Goal: Transaction & Acquisition: Purchase product/service

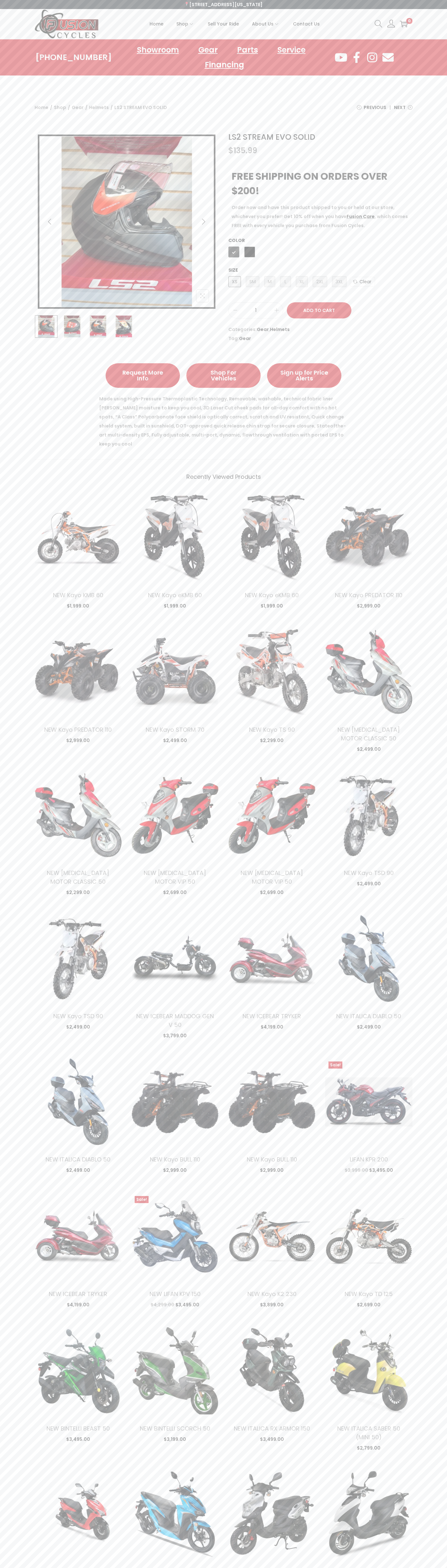
click at [320, 311] on button "Add to Cart" at bounding box center [319, 310] width 64 height 16
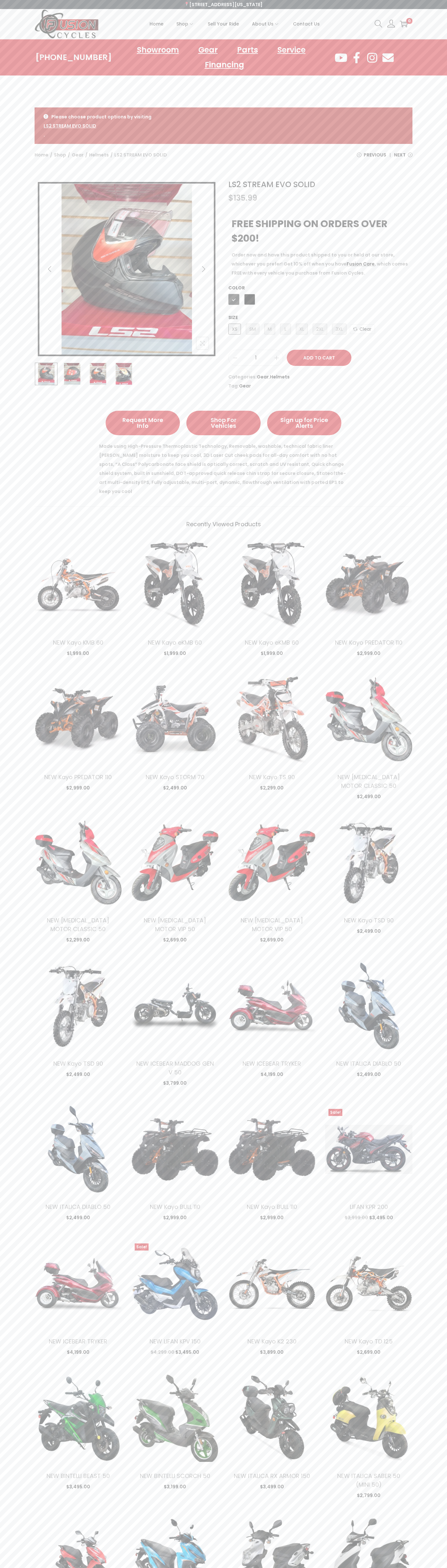
click at [378, 22] on icon at bounding box center [378, 24] width 8 height 8
click at [445, 209] on div "LS2 STREAM EVO SOLID $ 135.99 FREE SHIPPING ON ORDERS OVER $200! Order now and …" at bounding box center [224, 285] width 447 height 218
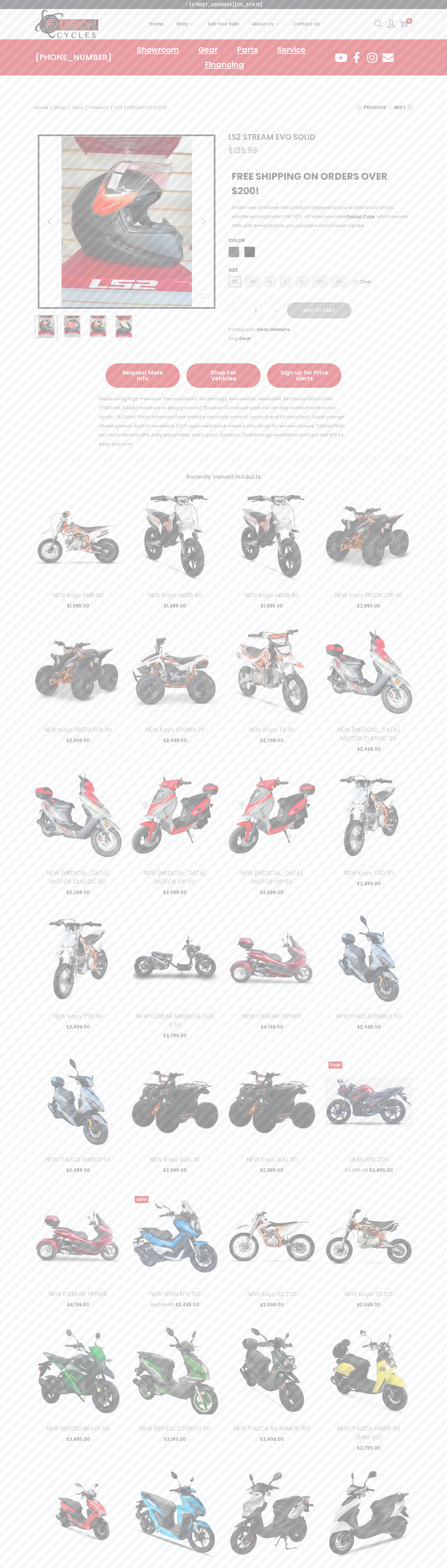
click at [404, 24] on icon "image/svg+xml" at bounding box center [404, 24] width 8 height 8
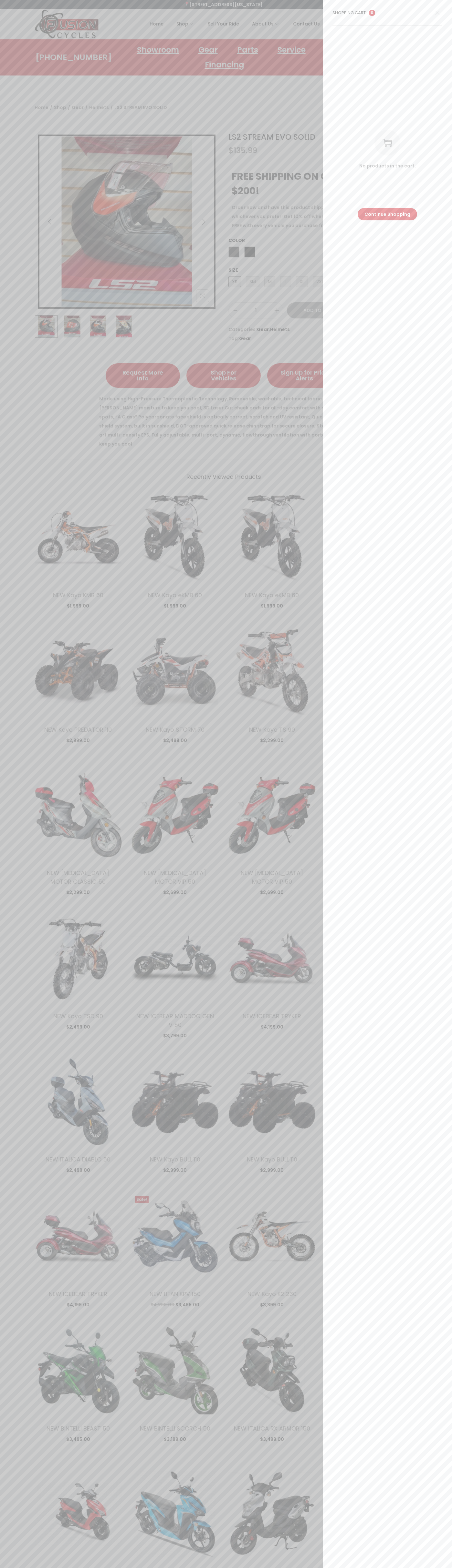
click at [438, 13] on icon at bounding box center [437, 12] width 4 height 4
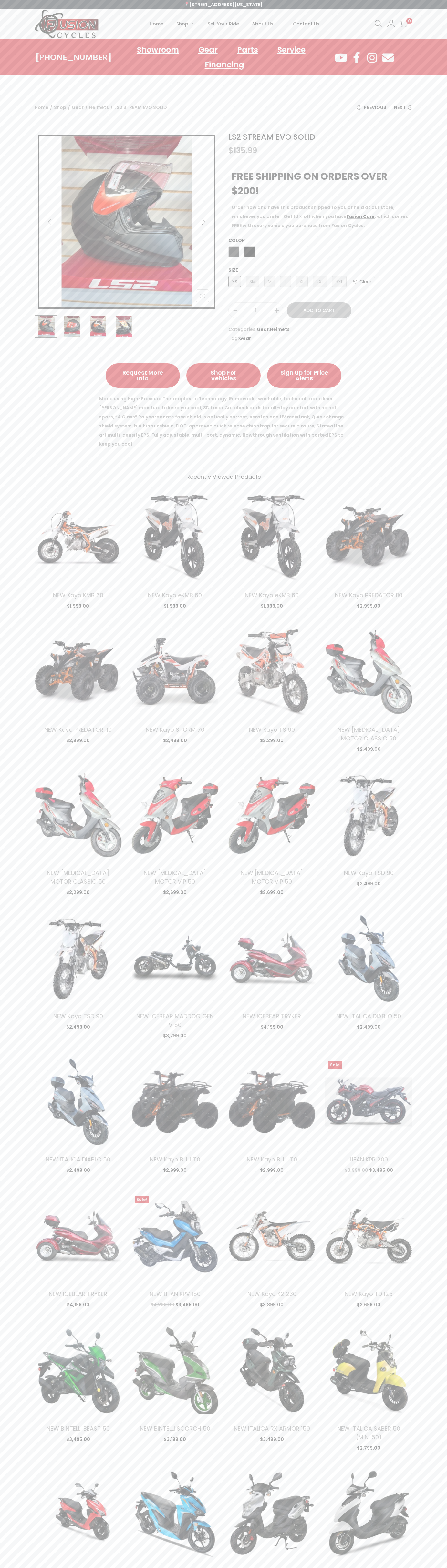
click at [403, 110] on span "Next" at bounding box center [400, 107] width 12 height 9
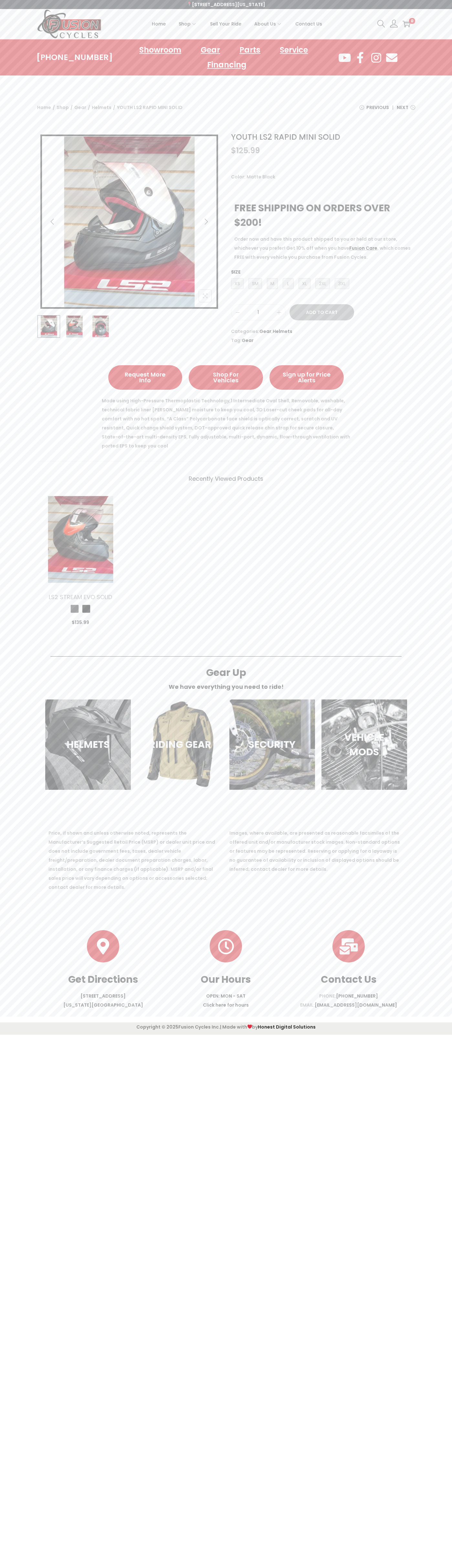
click at [406, 110] on span "Next" at bounding box center [402, 107] width 12 height 9
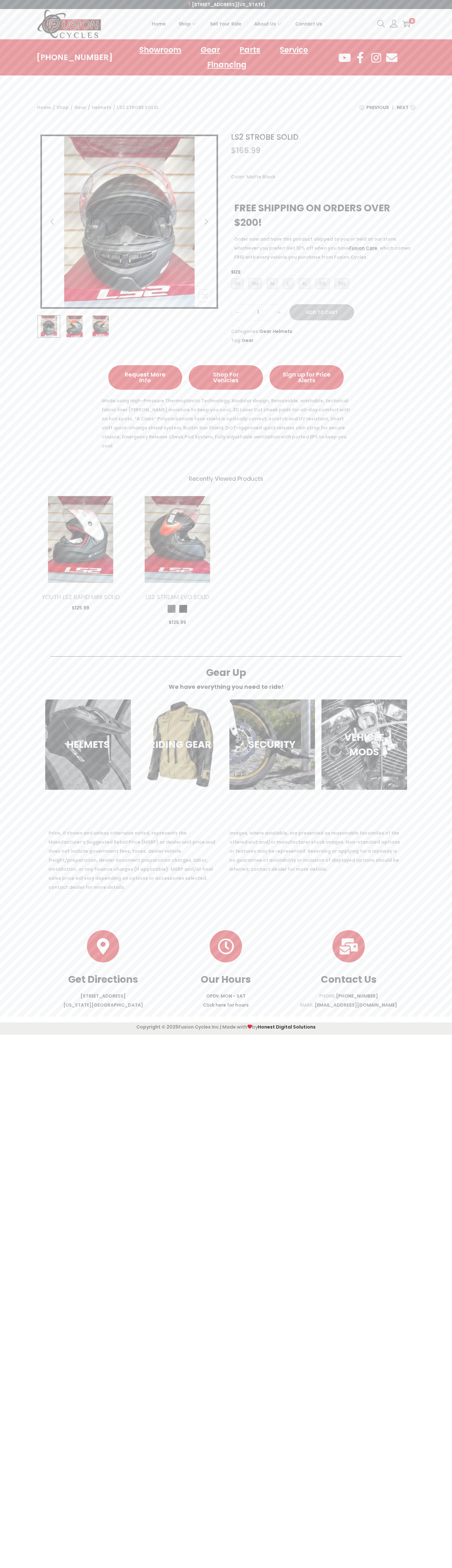
click at [406, 110] on span "Next" at bounding box center [402, 107] width 12 height 9
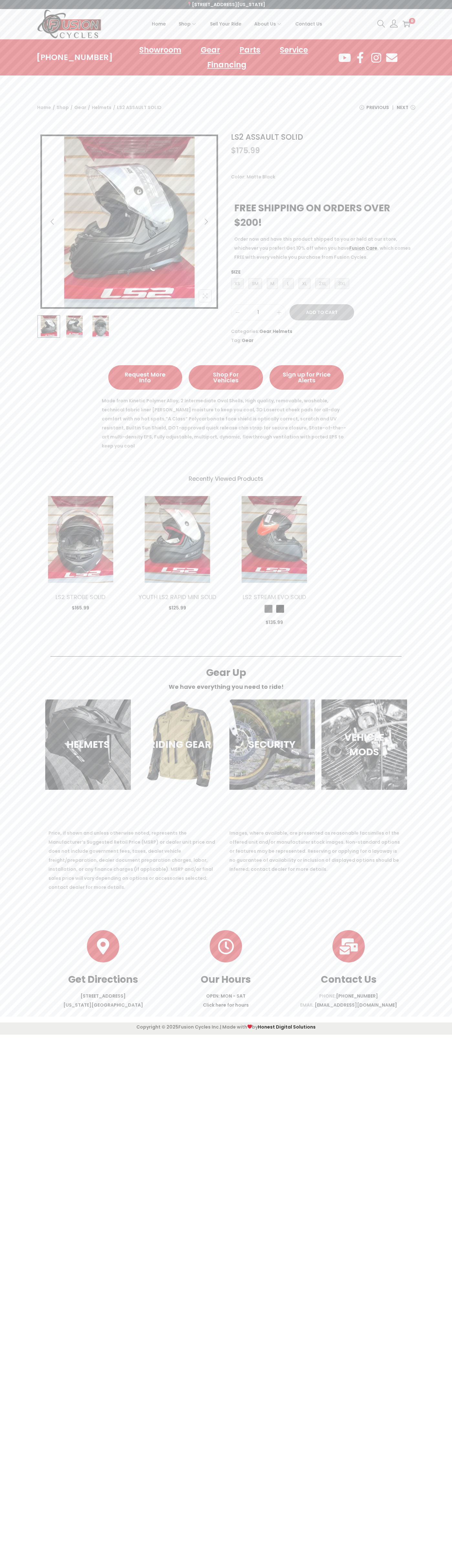
click at [406, 110] on span "Next" at bounding box center [402, 107] width 12 height 9
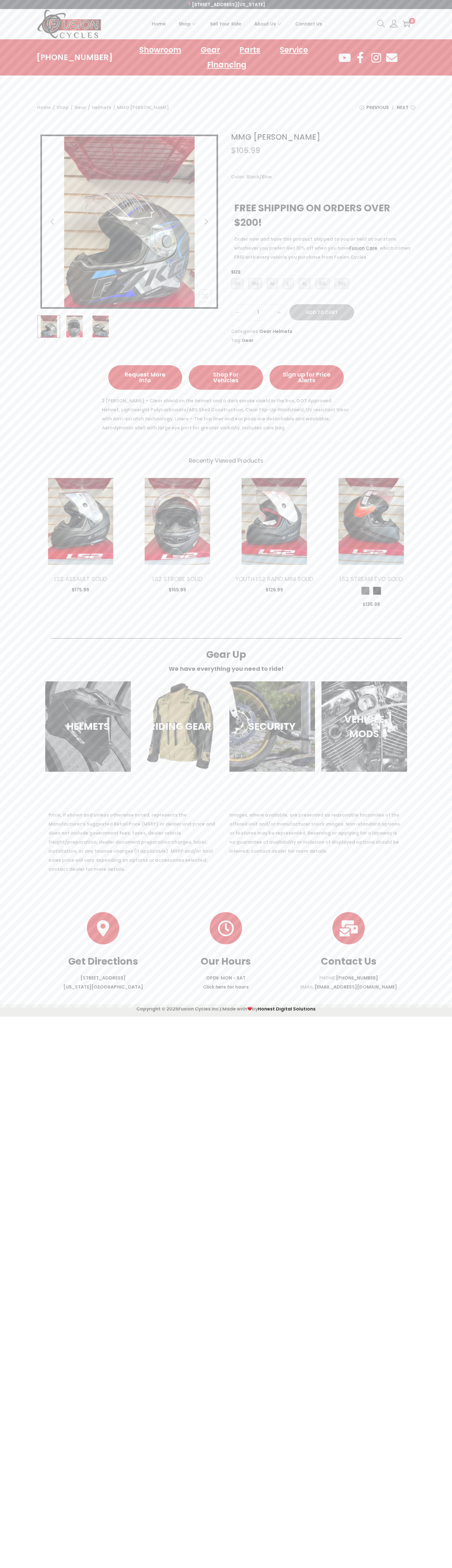
click at [406, 110] on span "Next" at bounding box center [402, 107] width 12 height 9
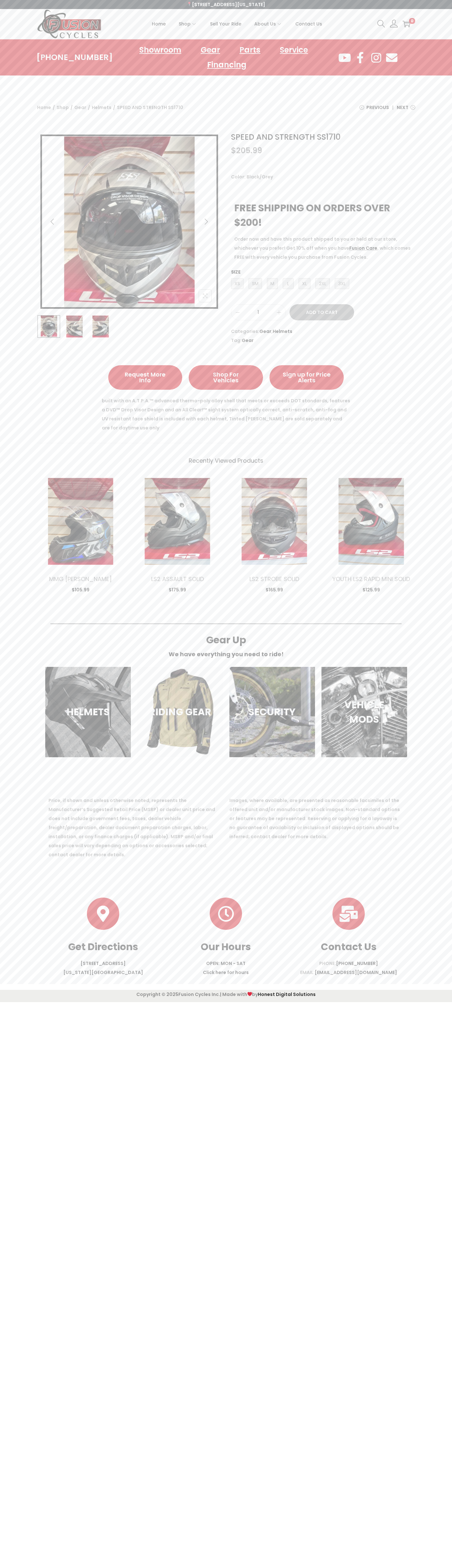
click at [206, 222] on icon "Next" at bounding box center [205, 221] width 7 height 7
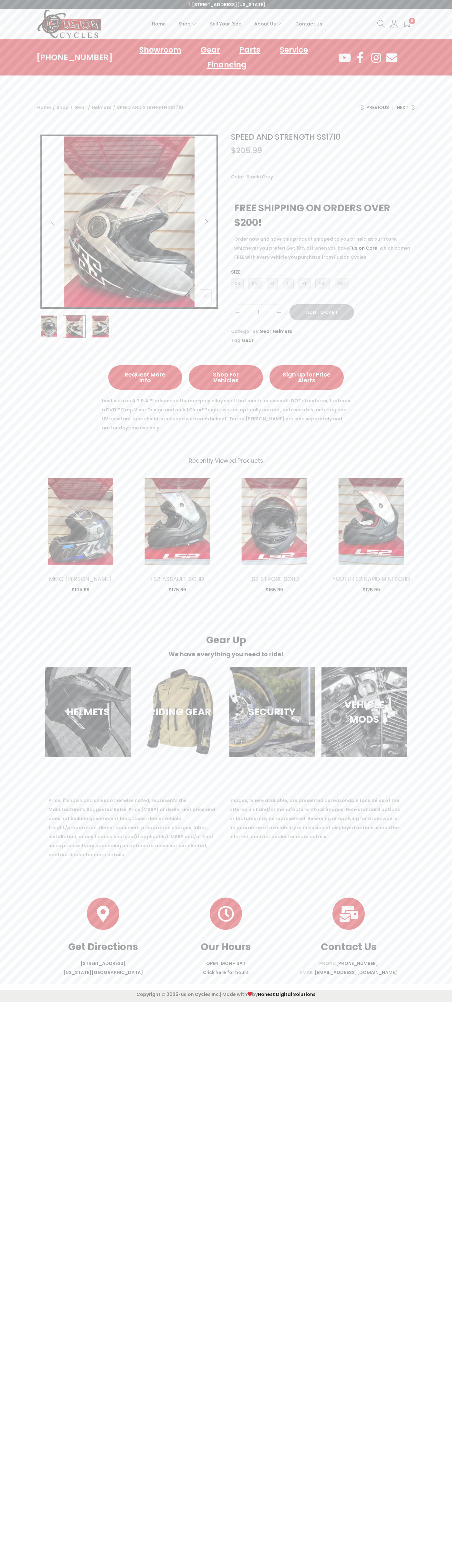
click at [406, 110] on span "Next" at bounding box center [402, 107] width 12 height 9
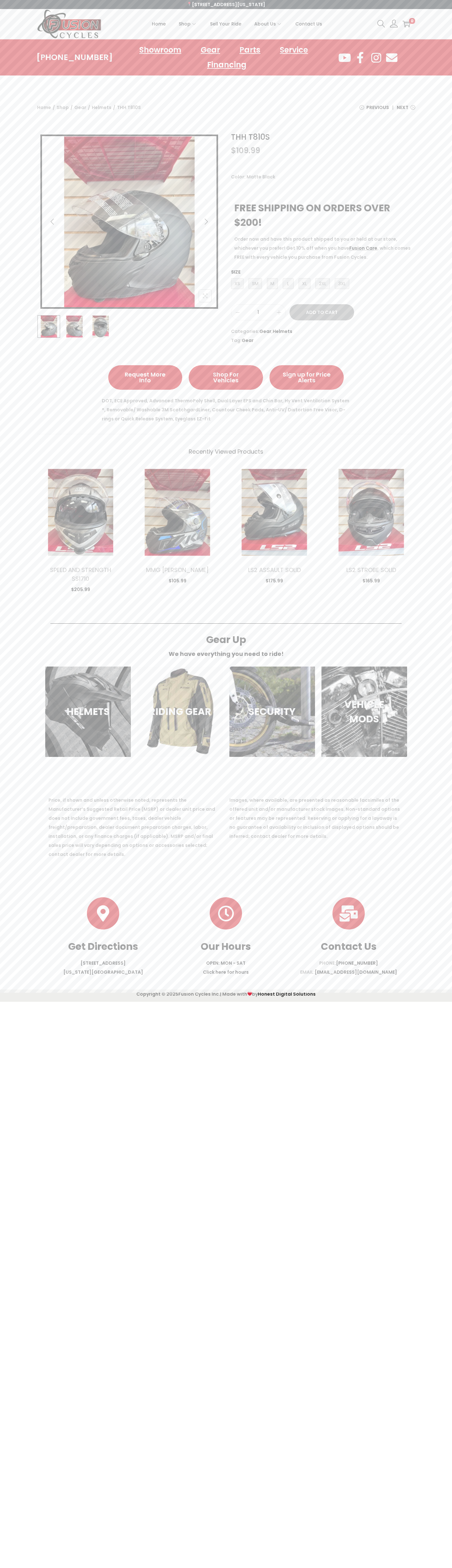
click at [406, 110] on span "Next" at bounding box center [402, 107] width 12 height 9
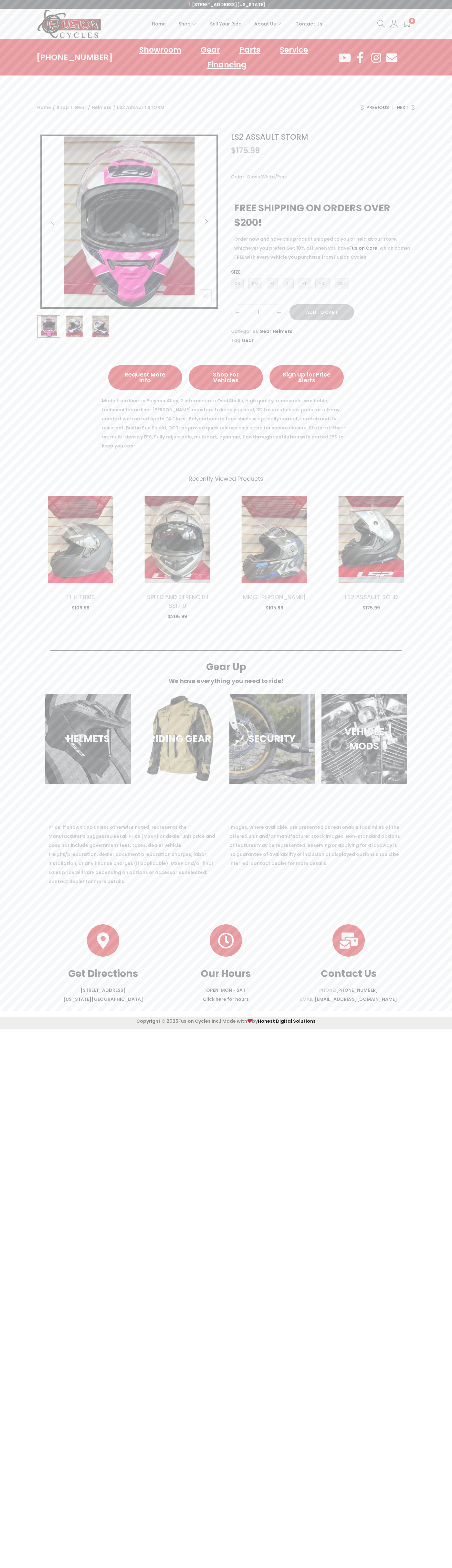
click at [406, 110] on span "Next" at bounding box center [402, 107] width 12 height 9
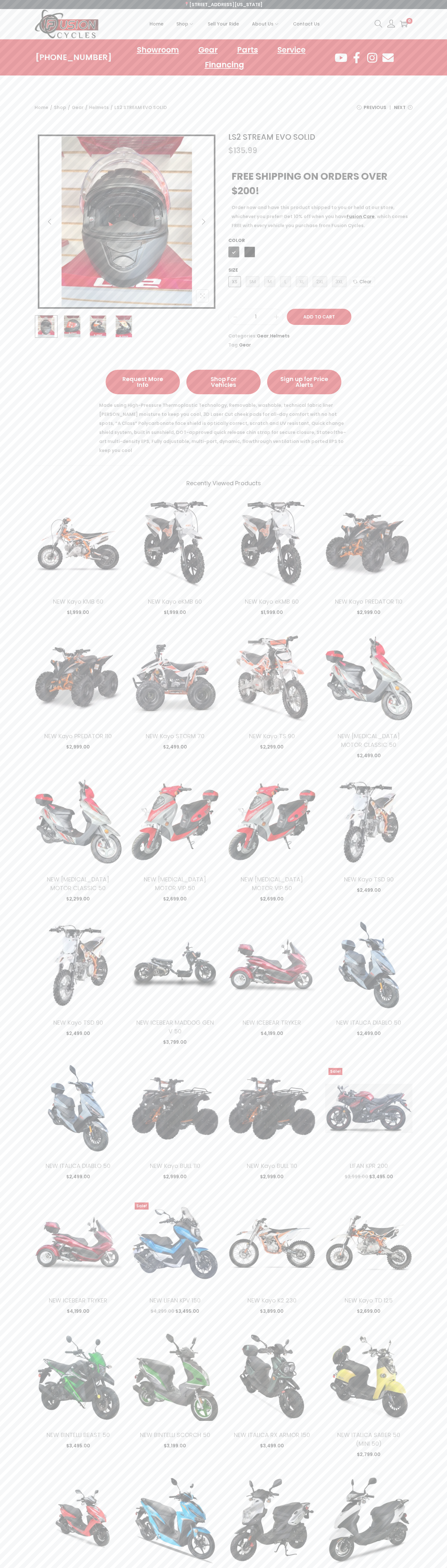
click at [50, 222] on icon "Previous" at bounding box center [49, 221] width 7 height 7
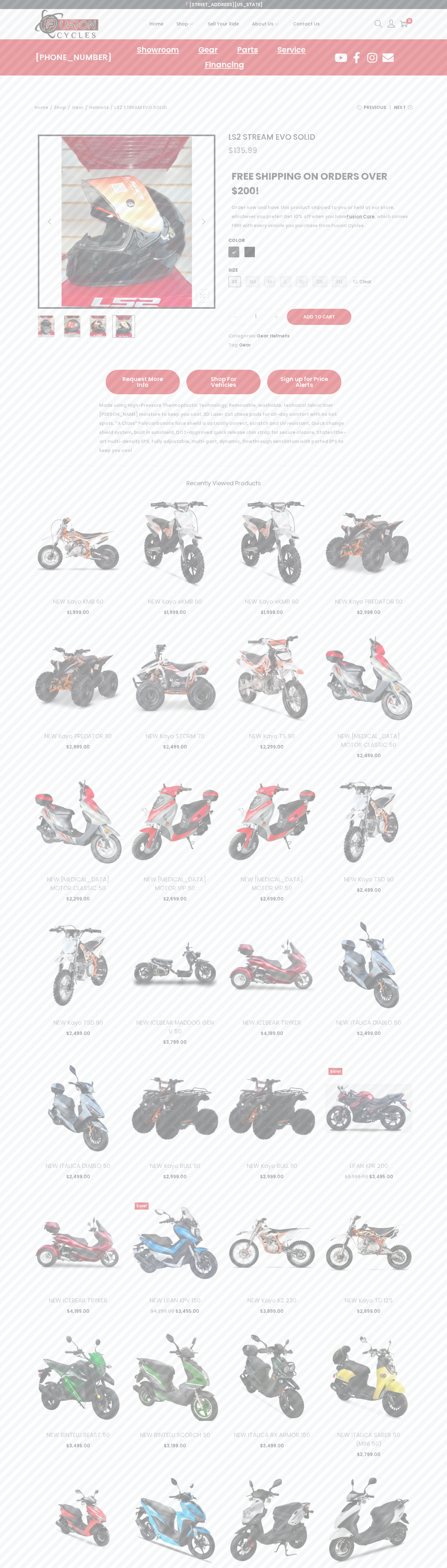
click at [320, 250] on td "Choose an option Matte Black Black Matte Black Black" at bounding box center [320, 254] width 184 height 19
click at [256, 317] on input "1" at bounding box center [255, 316] width 54 height 9
click at [260, 336] on link "Gear" at bounding box center [263, 335] width 12 height 7
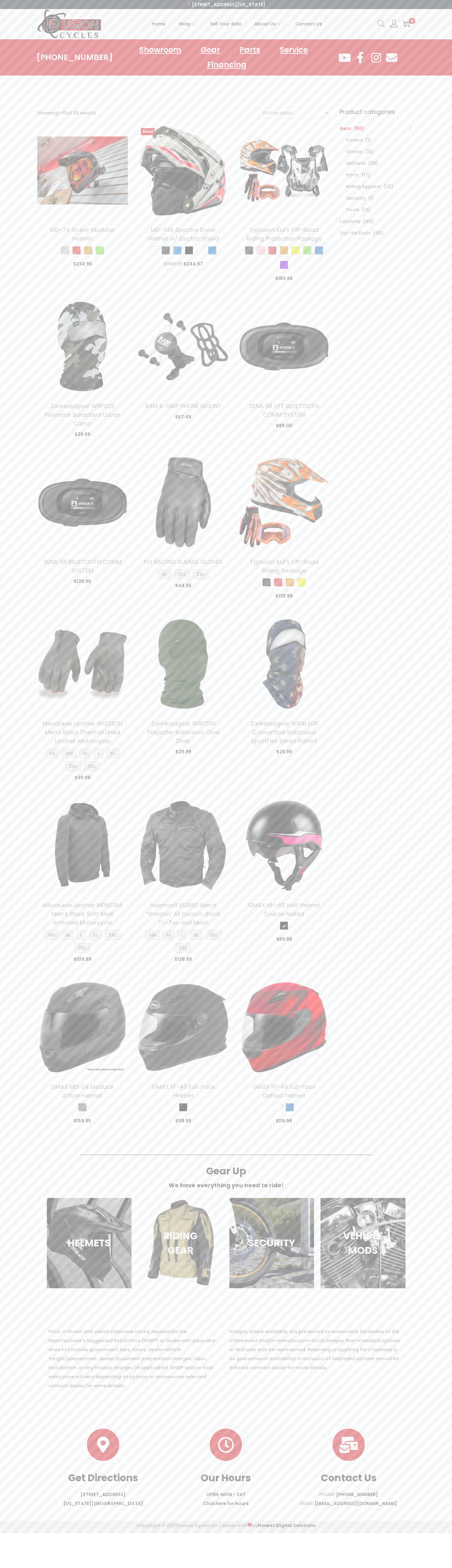
click at [378, 169] on li "Parts (17)" at bounding box center [380, 175] width 69 height 12
click at [380, 175] on li "Parts (17)" at bounding box center [380, 175] width 69 height 12
click at [88, 251] on span "Orange" at bounding box center [88, 251] width 9 height 9
click at [177, 251] on span "Matte Blue" at bounding box center [177, 251] width 9 height 9
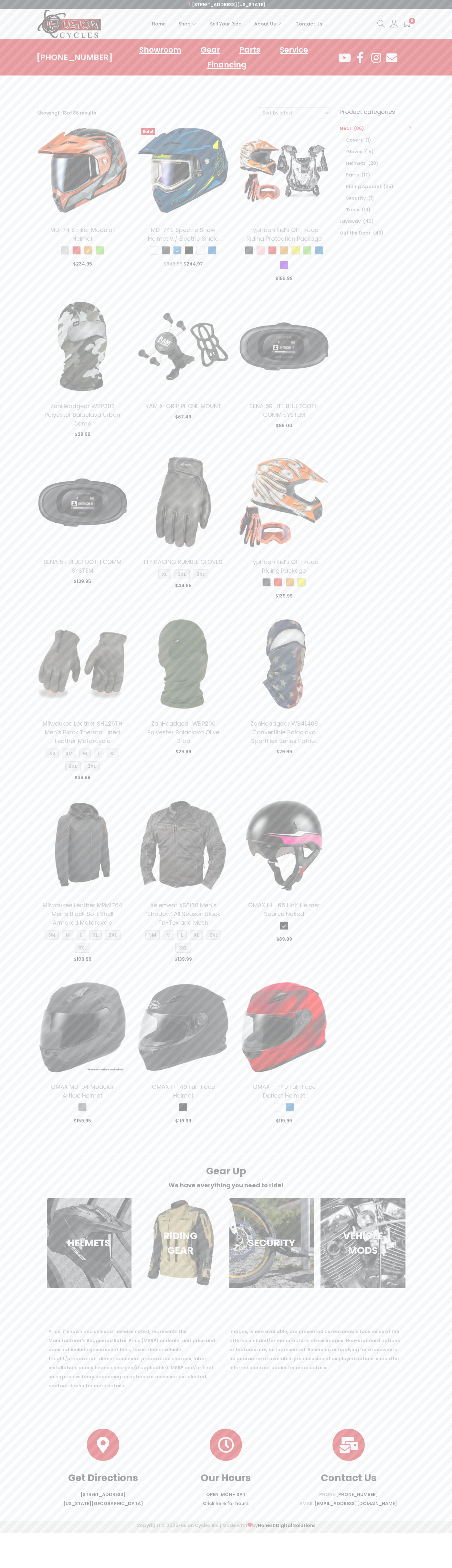
click at [249, 251] on span "Matte Black" at bounding box center [249, 251] width 9 height 9
click at [284, 278] on link "image/svg+xml Add to Cart" at bounding box center [283, 278] width 82 height 9
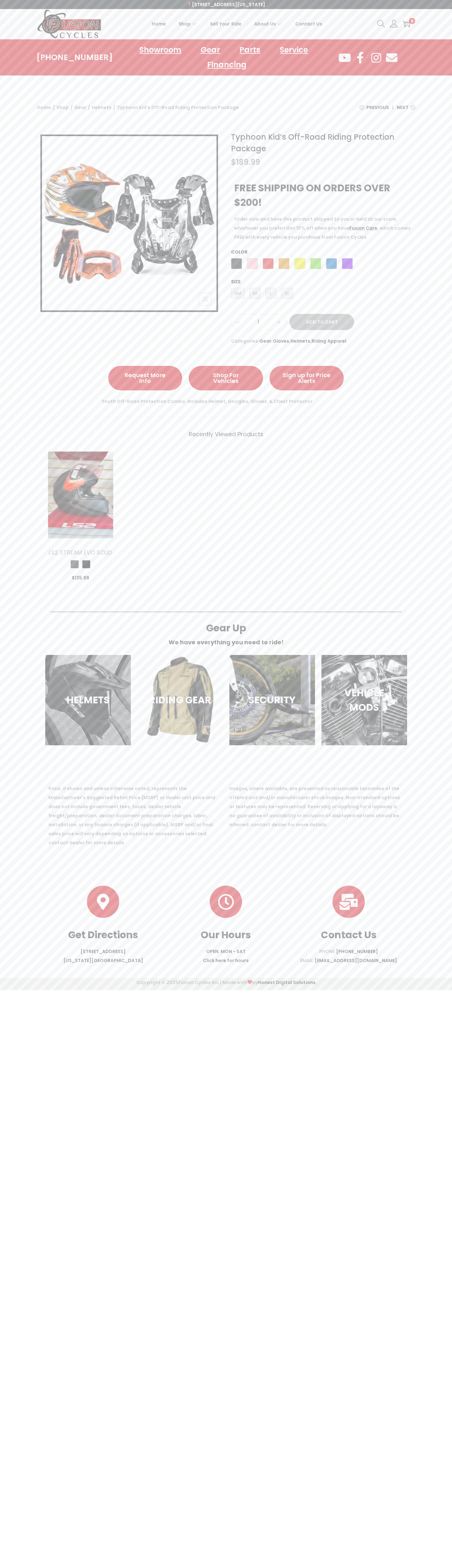
click at [406, 24] on icon "image/svg+xml" at bounding box center [406, 24] width 8 height 8
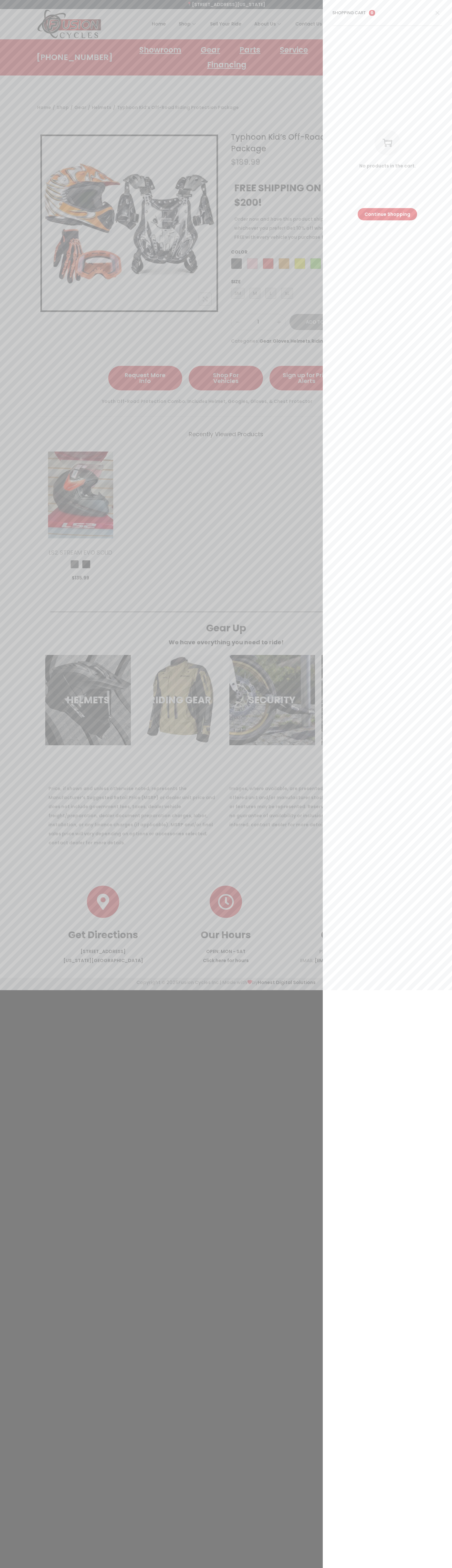
click at [438, 13] on icon at bounding box center [437, 12] width 4 height 4
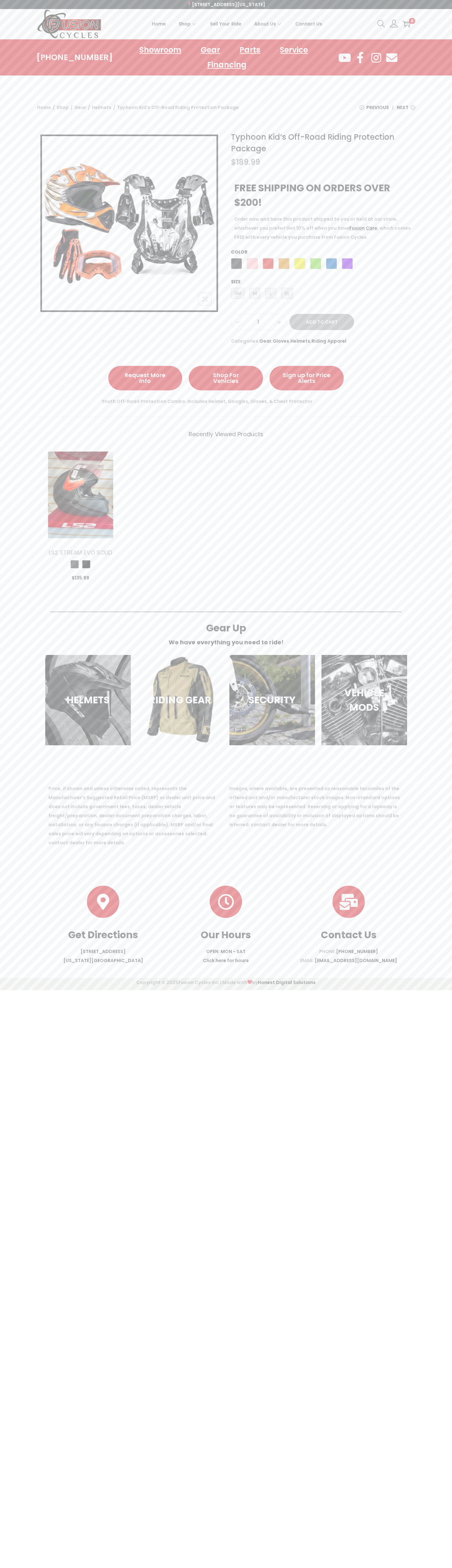
click at [406, 110] on span "Next" at bounding box center [402, 107] width 12 height 9
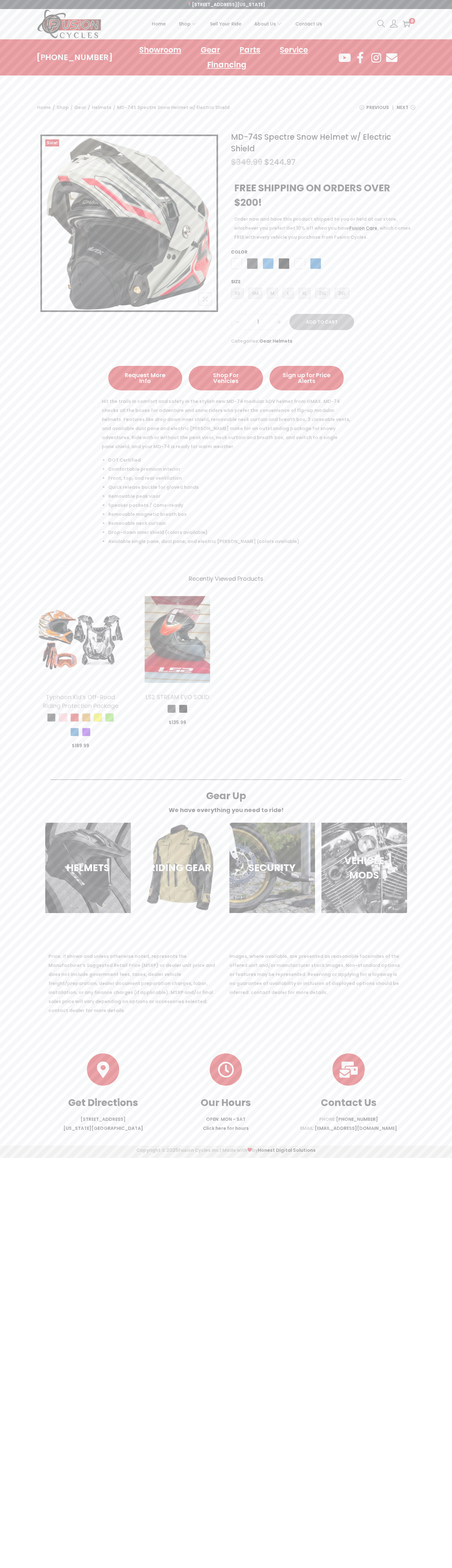
click at [406, 110] on span "Next" at bounding box center [402, 107] width 12 height 9
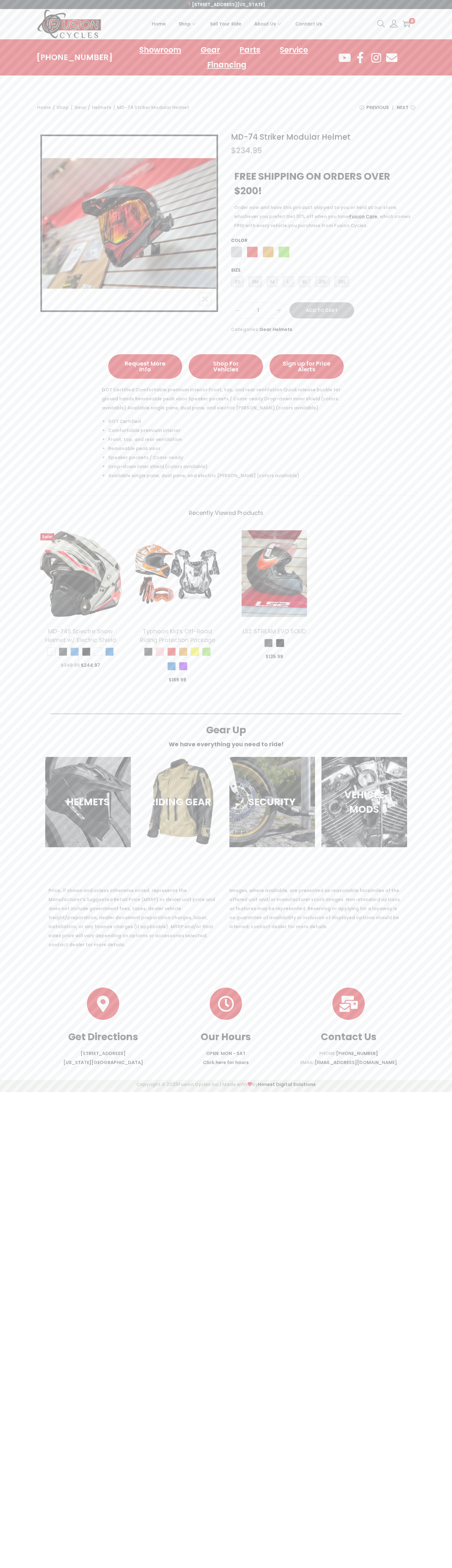
click at [406, 110] on span "Next" at bounding box center [402, 107] width 12 height 9
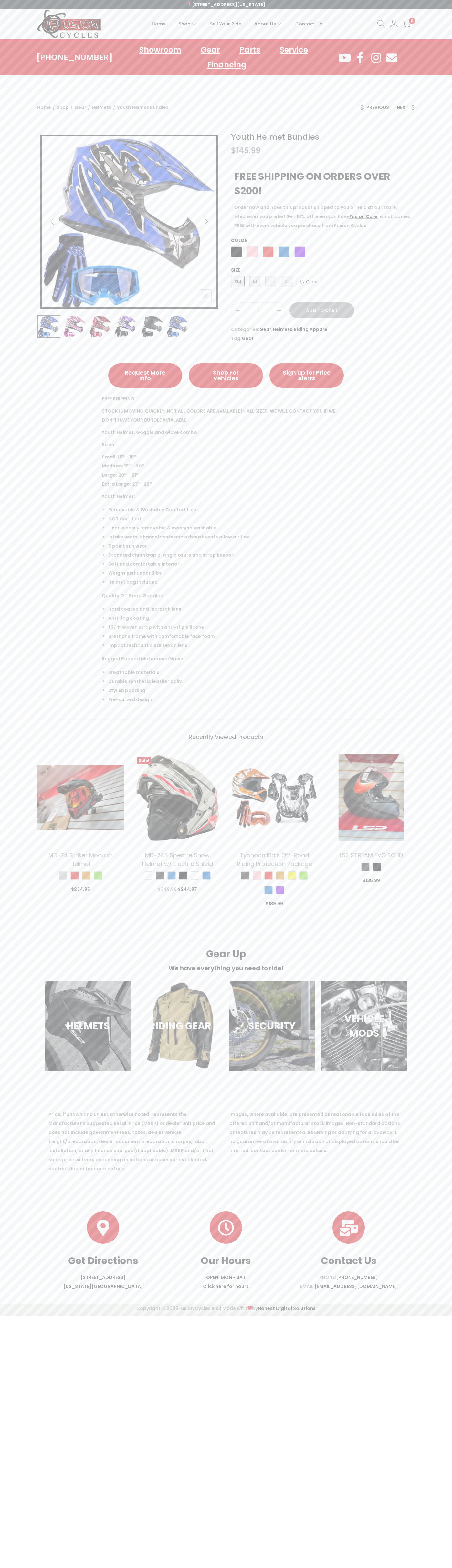
click at [406, 110] on span "Next" at bounding box center [402, 107] width 12 height 9
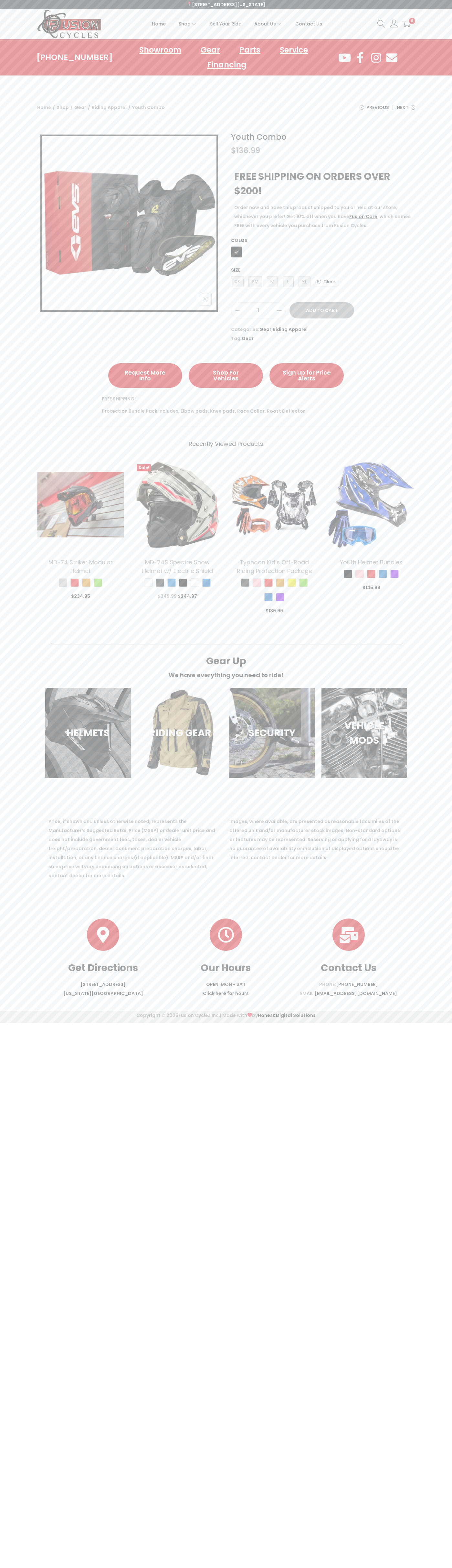
click at [406, 110] on span "Next" at bounding box center [402, 107] width 12 height 9
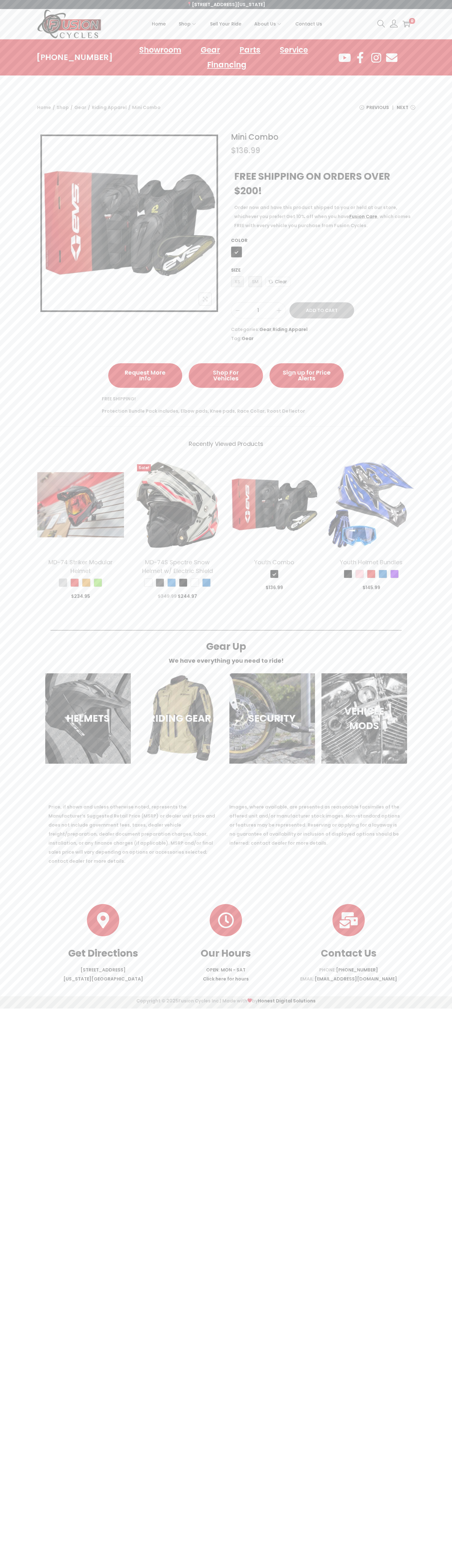
click at [406, 110] on span "Next" at bounding box center [402, 107] width 12 height 9
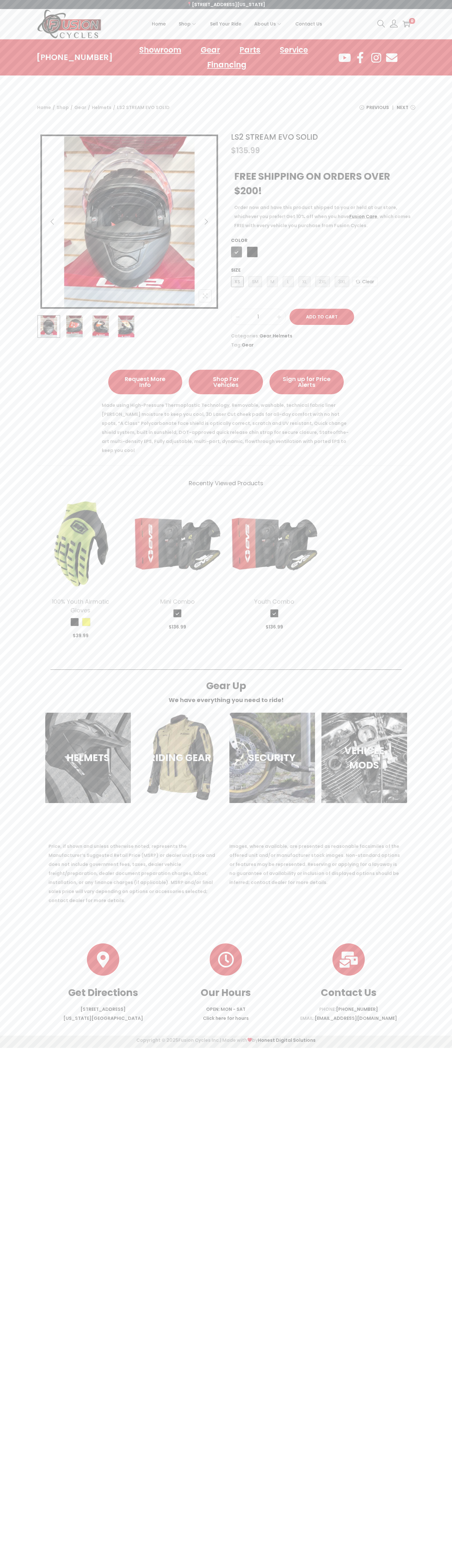
click at [365, 282] on link "Clear" at bounding box center [364, 281] width 25 height 9
